Goal: Task Accomplishment & Management: Manage account settings

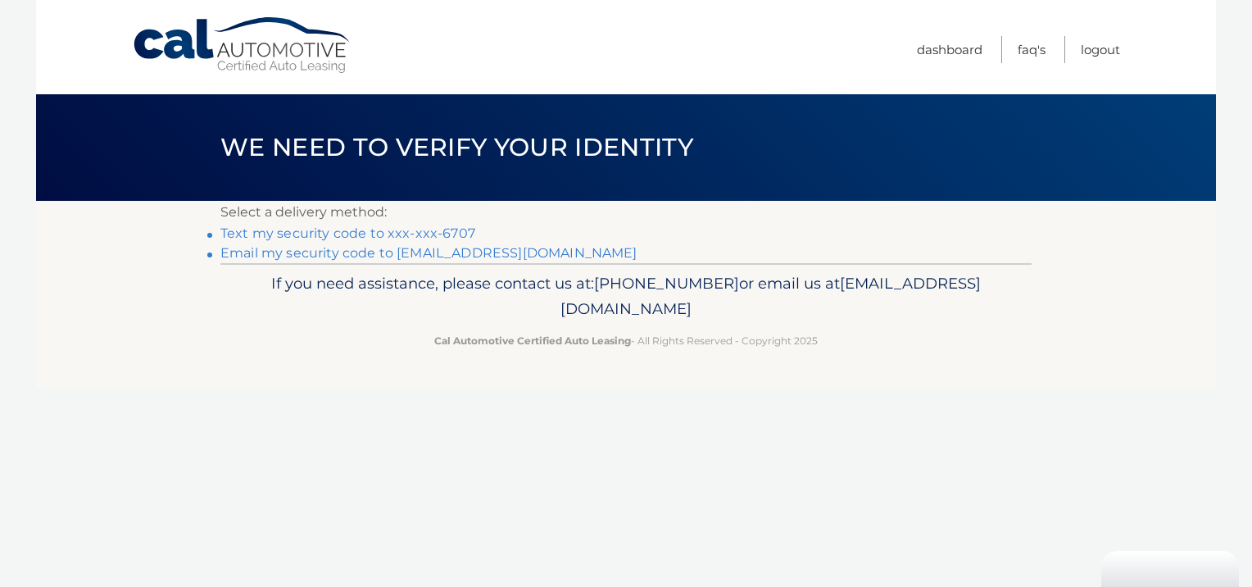
click at [377, 231] on link "Text my security code to xxx-xxx-6707" at bounding box center [347, 233] width 255 height 16
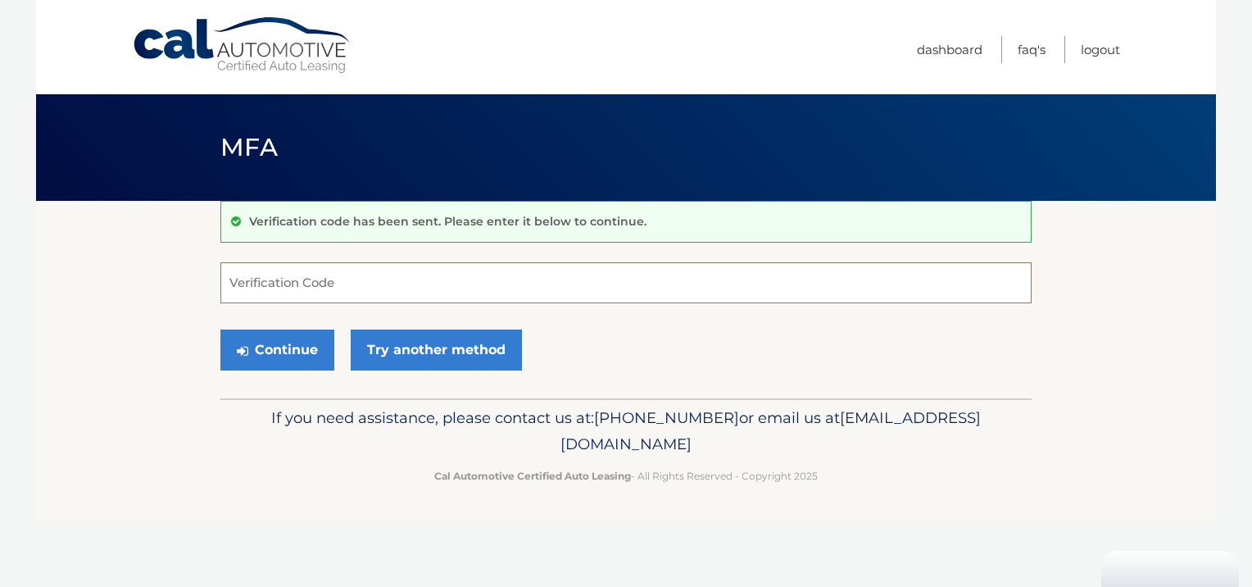
click at [279, 286] on input "Verification Code" at bounding box center [625, 282] width 811 height 41
type input "120740"
click at [289, 344] on button "Continue" at bounding box center [277, 349] width 114 height 41
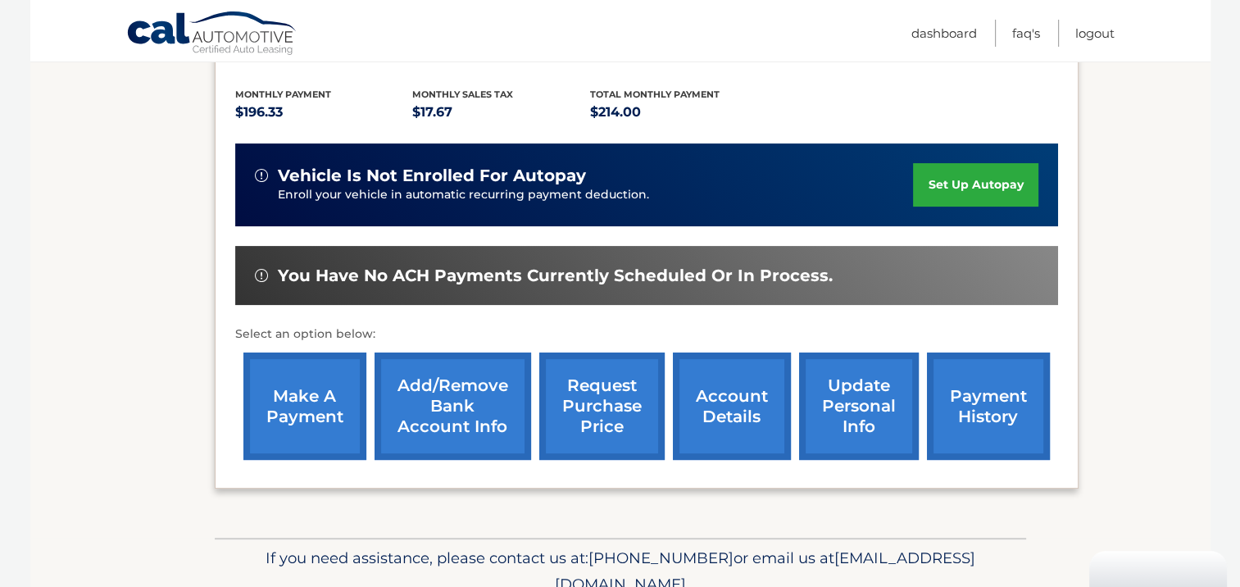
scroll to position [404, 0]
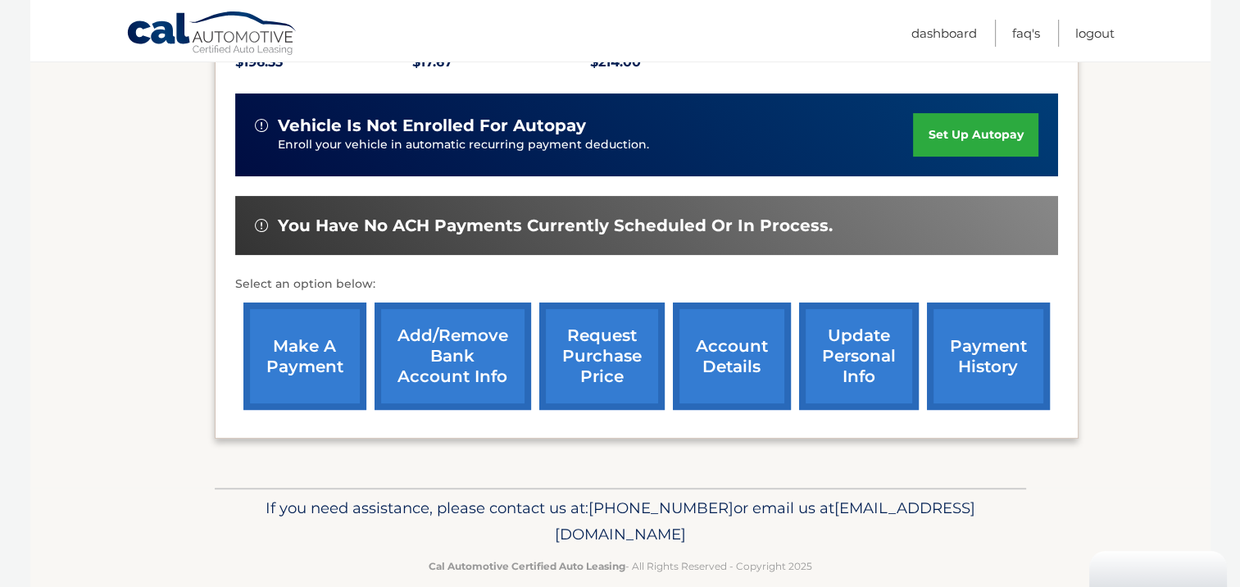
click at [269, 328] on link "make a payment" at bounding box center [304, 355] width 123 height 107
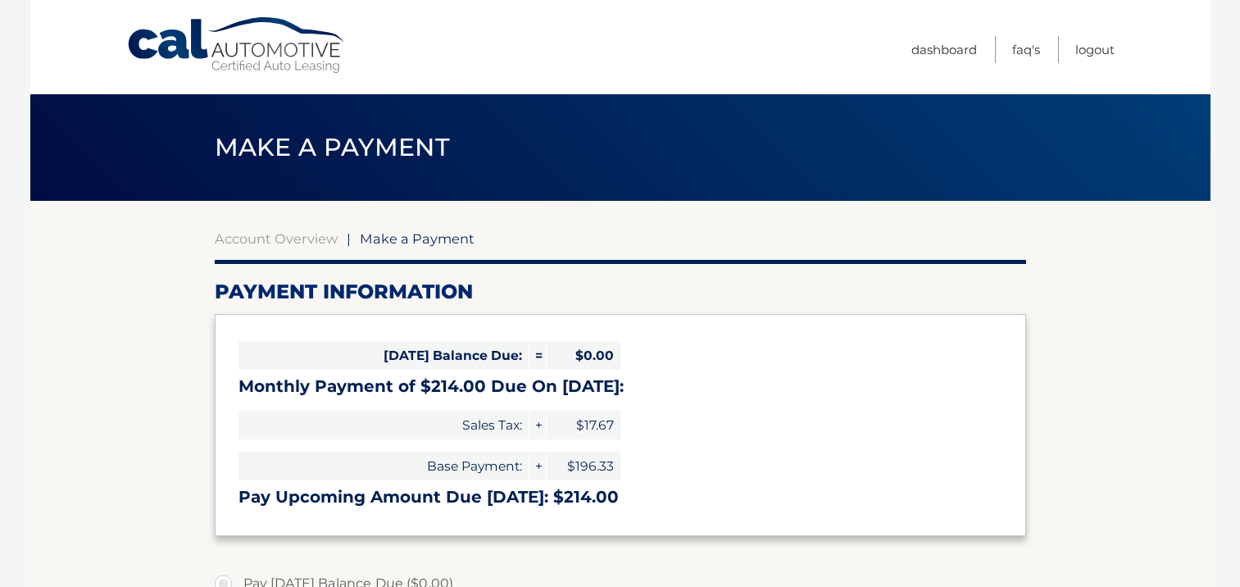
select select "MmIxMGE5MDctYzRkMS00N2Y5LTk5NDEtODExNjBmY2Q0MWE4"
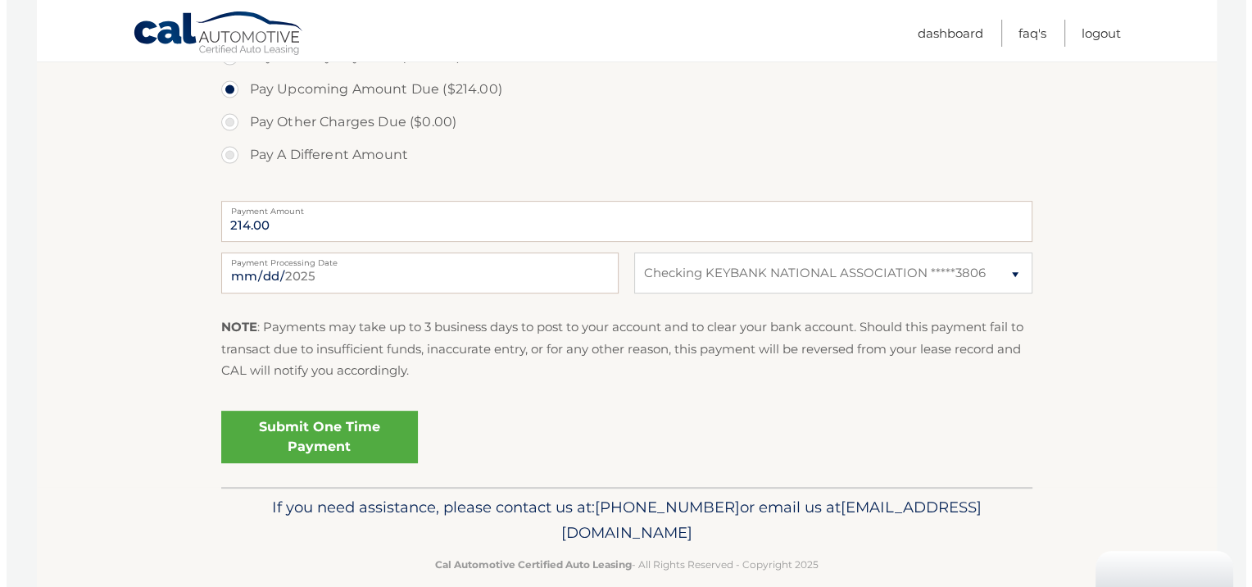
scroll to position [574, 0]
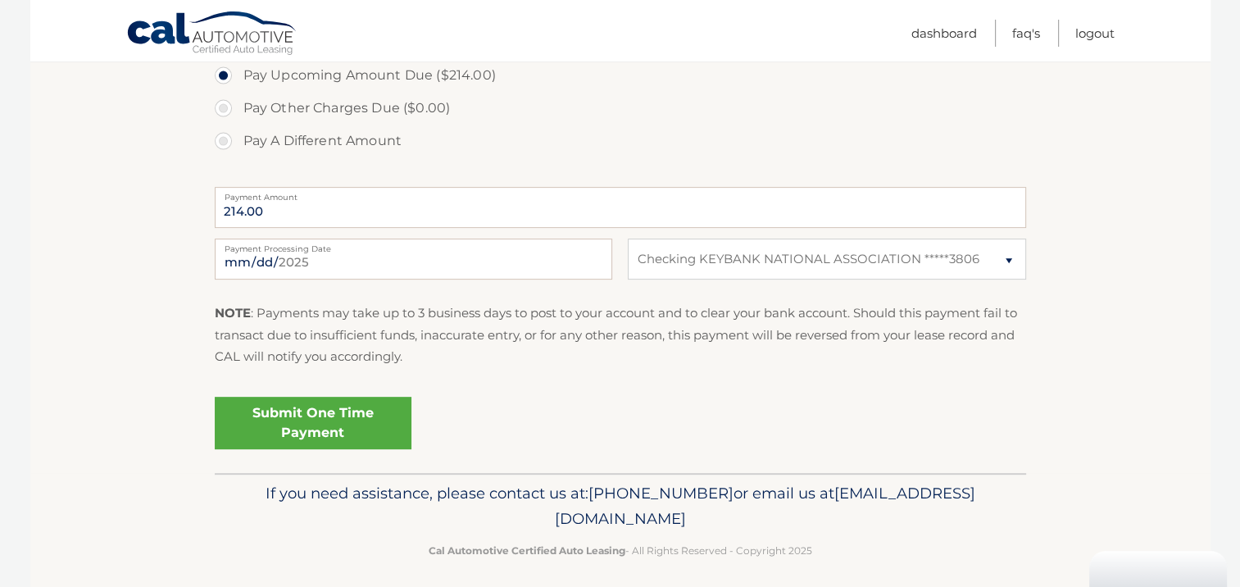
click at [312, 413] on link "Submit One Time Payment" at bounding box center [313, 423] width 197 height 52
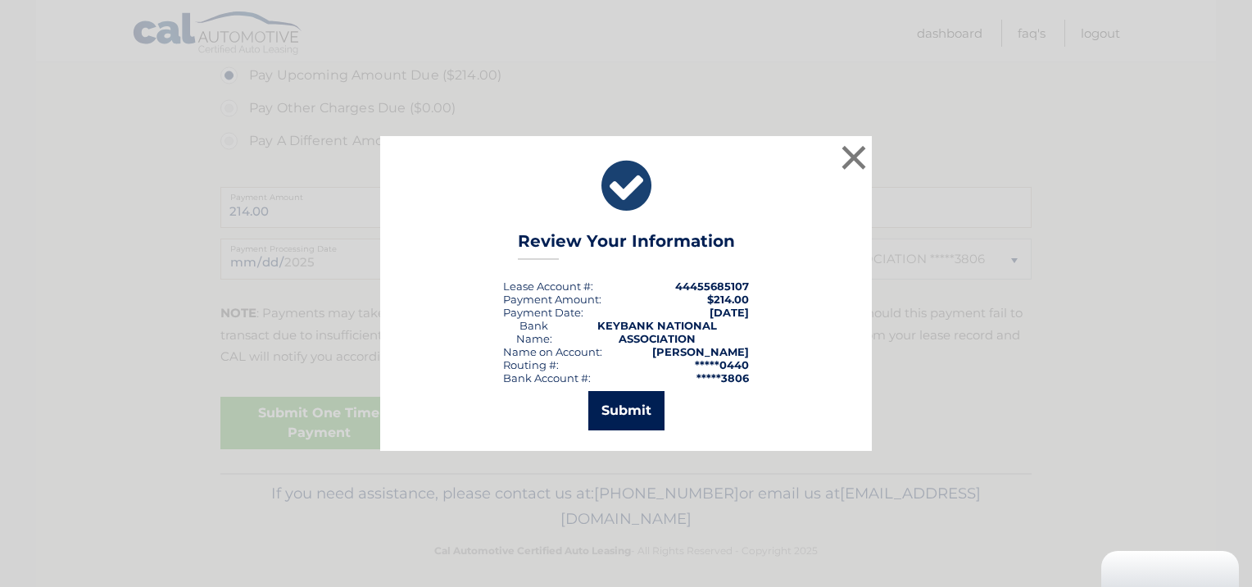
click at [642, 407] on button "Submit" at bounding box center [626, 410] width 76 height 39
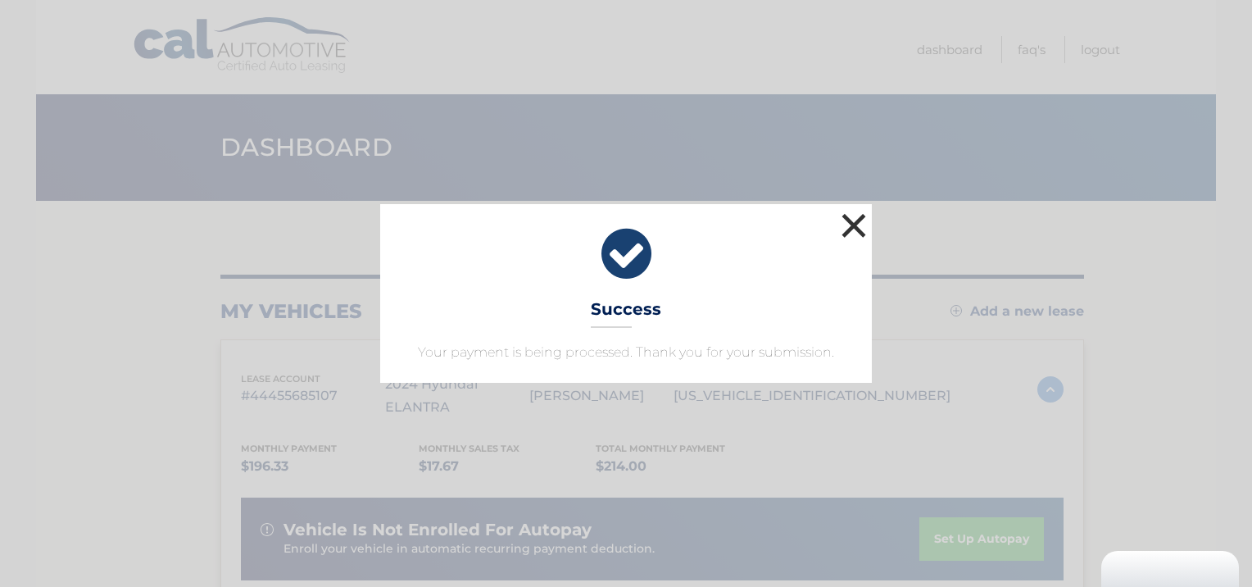
click at [851, 229] on button "×" at bounding box center [853, 225] width 33 height 33
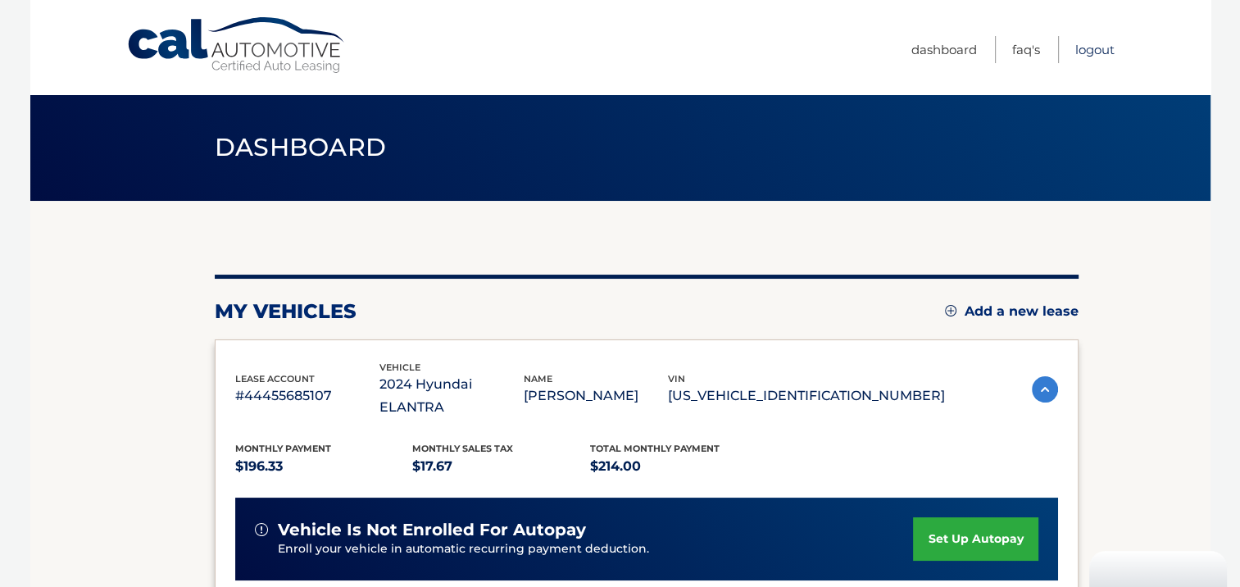
click at [1098, 44] on link "Logout" at bounding box center [1094, 49] width 39 height 27
